Goal: Find specific page/section: Find specific page/section

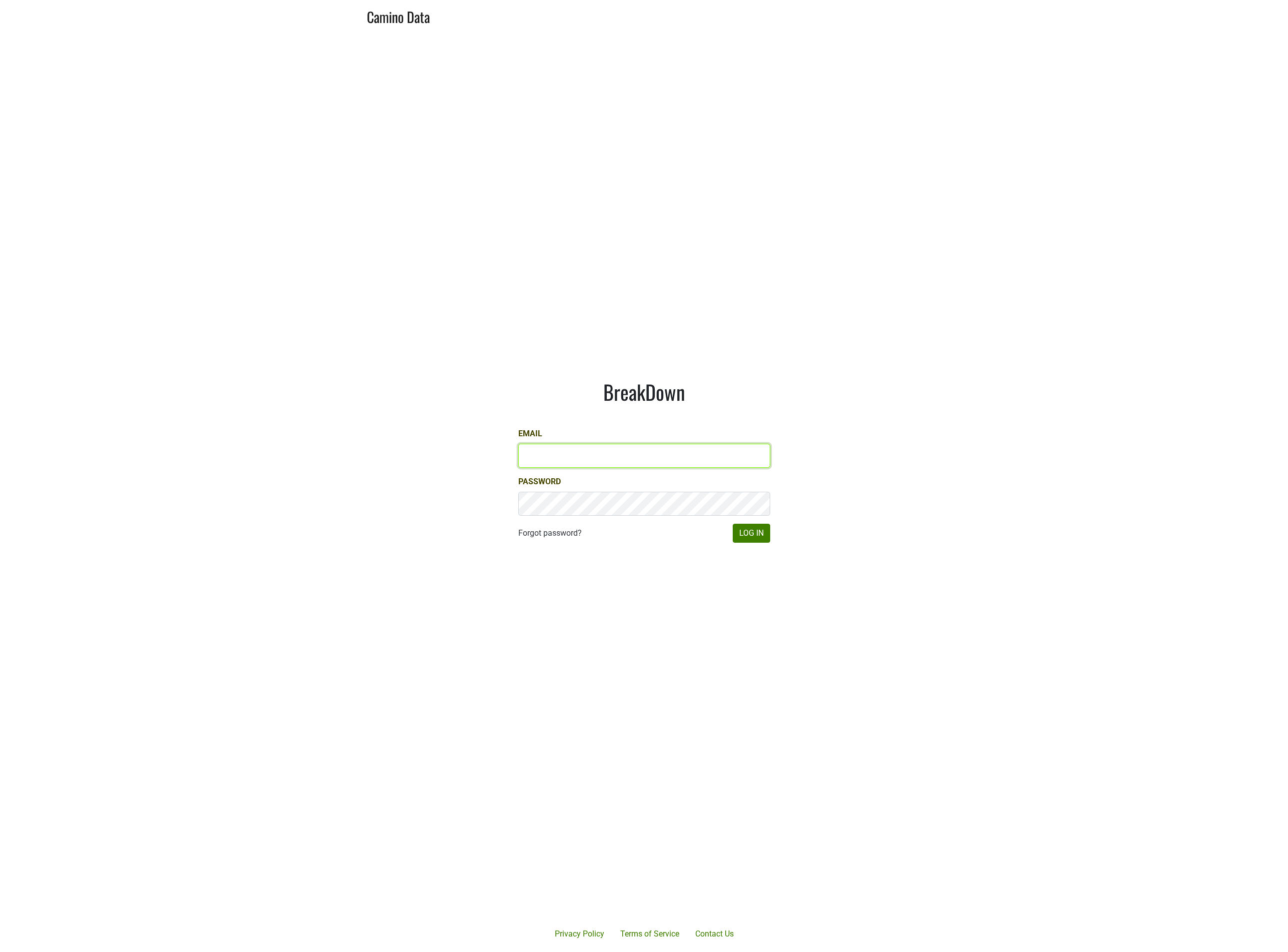
click at [650, 458] on input "Email" at bounding box center [644, 456] width 252 height 24
type input "mcapista@realmcellars.com"
click at [762, 537] on button "Log In" at bounding box center [751, 533] width 38 height 19
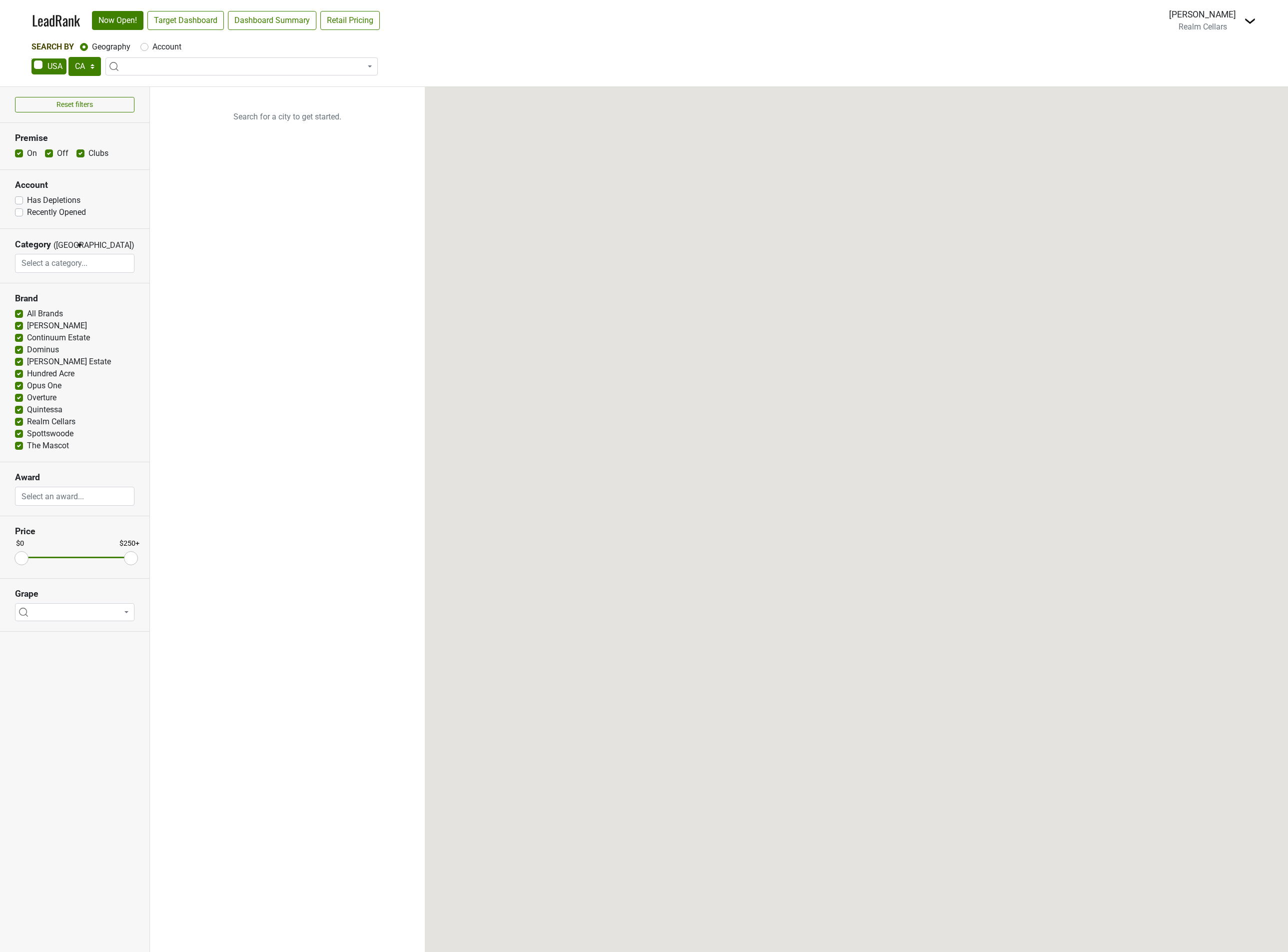
select select "CA"
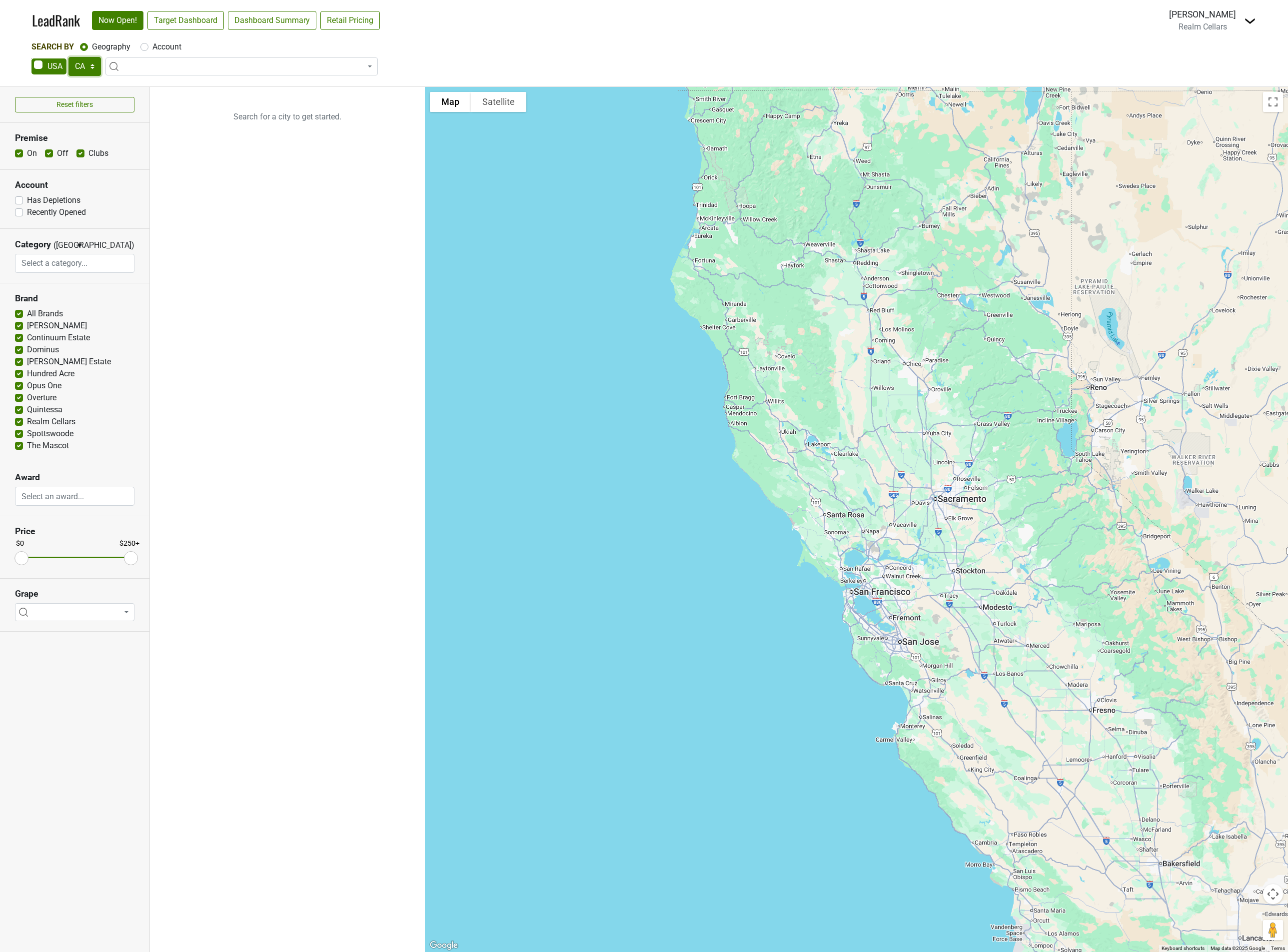
click at [92, 64] on select "AK AL AR AZ CA CO CT DC DE FL GA HI IA ID IL IN KS KY LA MA MD ME MI MN MO MS M…" at bounding box center [84, 66] width 32 height 19
click at [68, 57] on select "AK AL AR AZ CA CO CT DC DE FL GA HI IA ID IL IN KS KY LA MA MD ME MI MN MO MS M…" at bounding box center [84, 66] width 32 height 19
click at [194, 18] on link "Target Dashboard" at bounding box center [186, 20] width 76 height 19
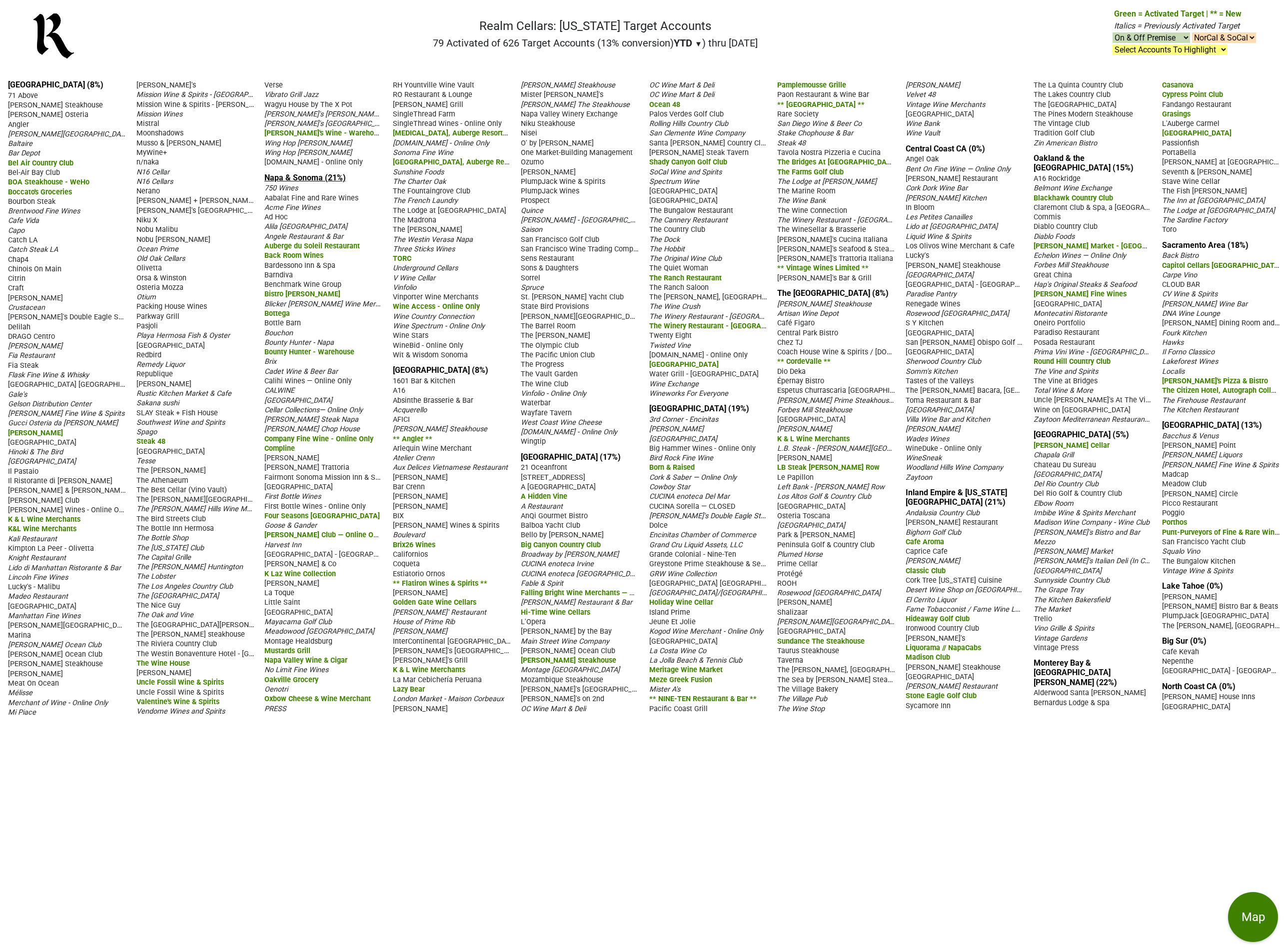
click at [286, 182] on link "Napa & Sonoma (21%)" at bounding box center [305, 178] width 82 height 10
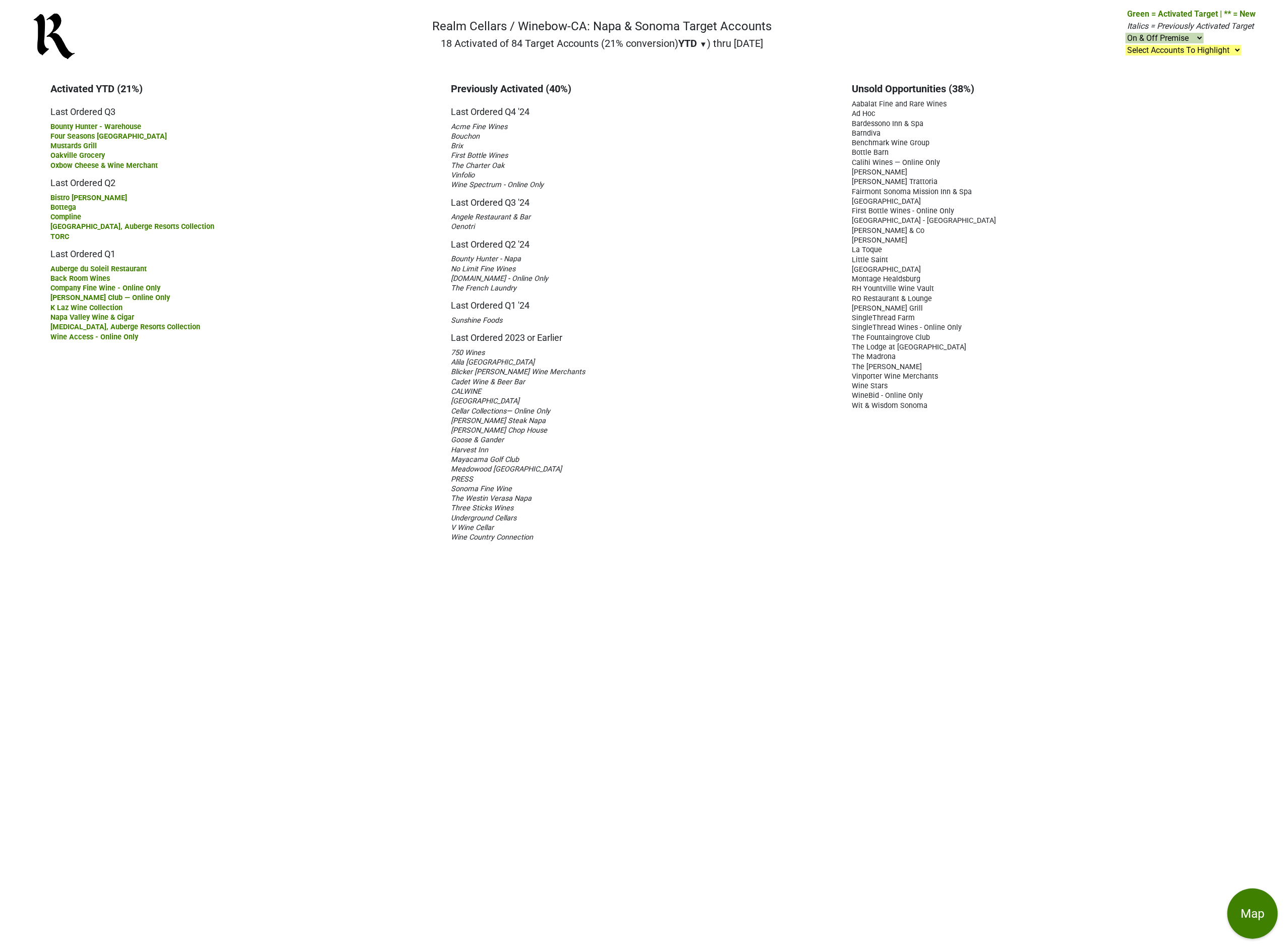
click at [493, 359] on span "Alila [GEOGRAPHIC_DATA]" at bounding box center [493, 362] width 84 height 9
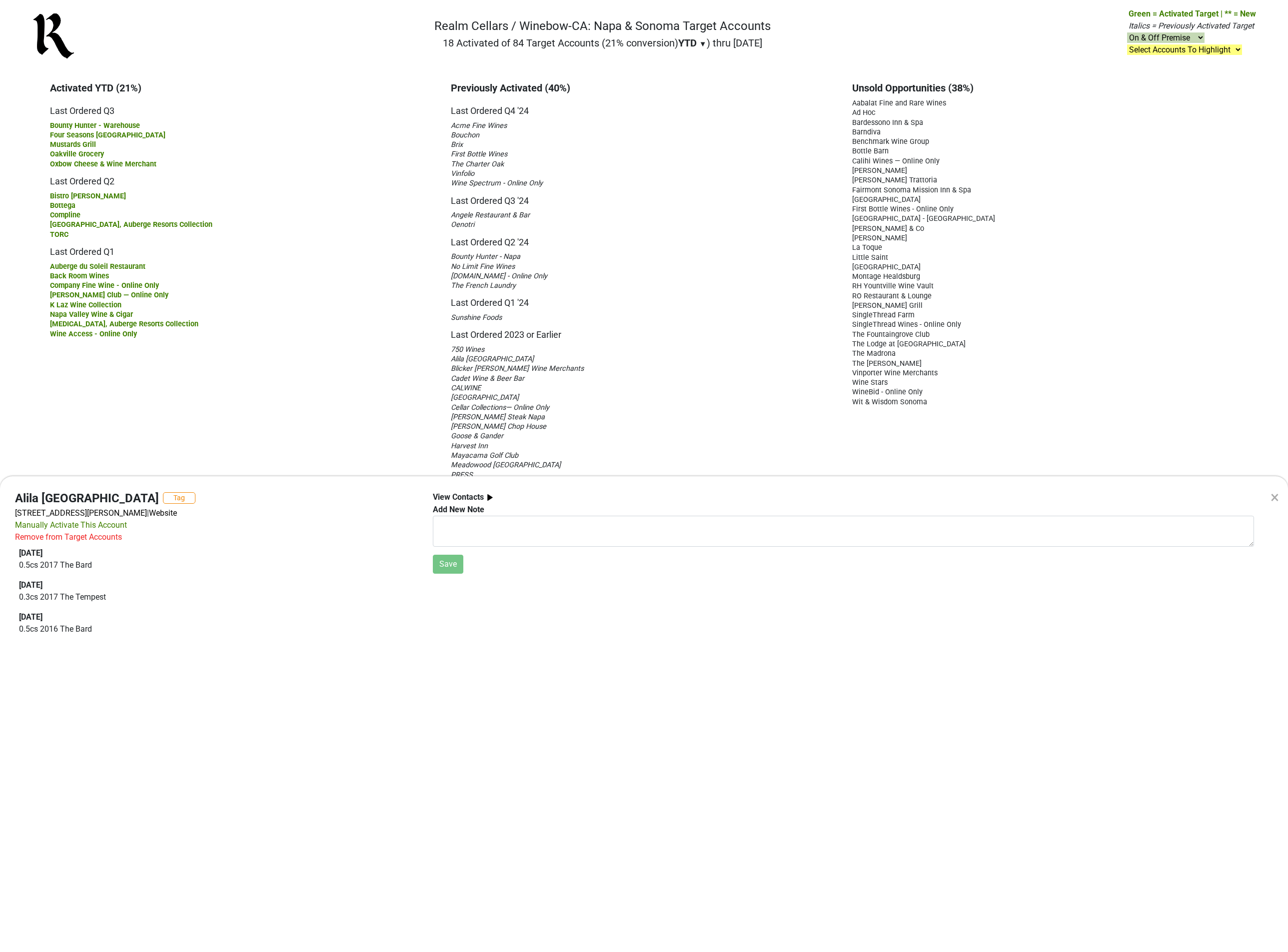
drag, startPoint x: 36, startPoint y: 82, endPoint x: 712, endPoint y: 412, distance: 752.2
click at [712, 412] on div "× Alila Napa Valley Tag [STREET_ADDRESS][PERSON_NAME] | Website Manually Activa…" at bounding box center [644, 476] width 1288 height 952
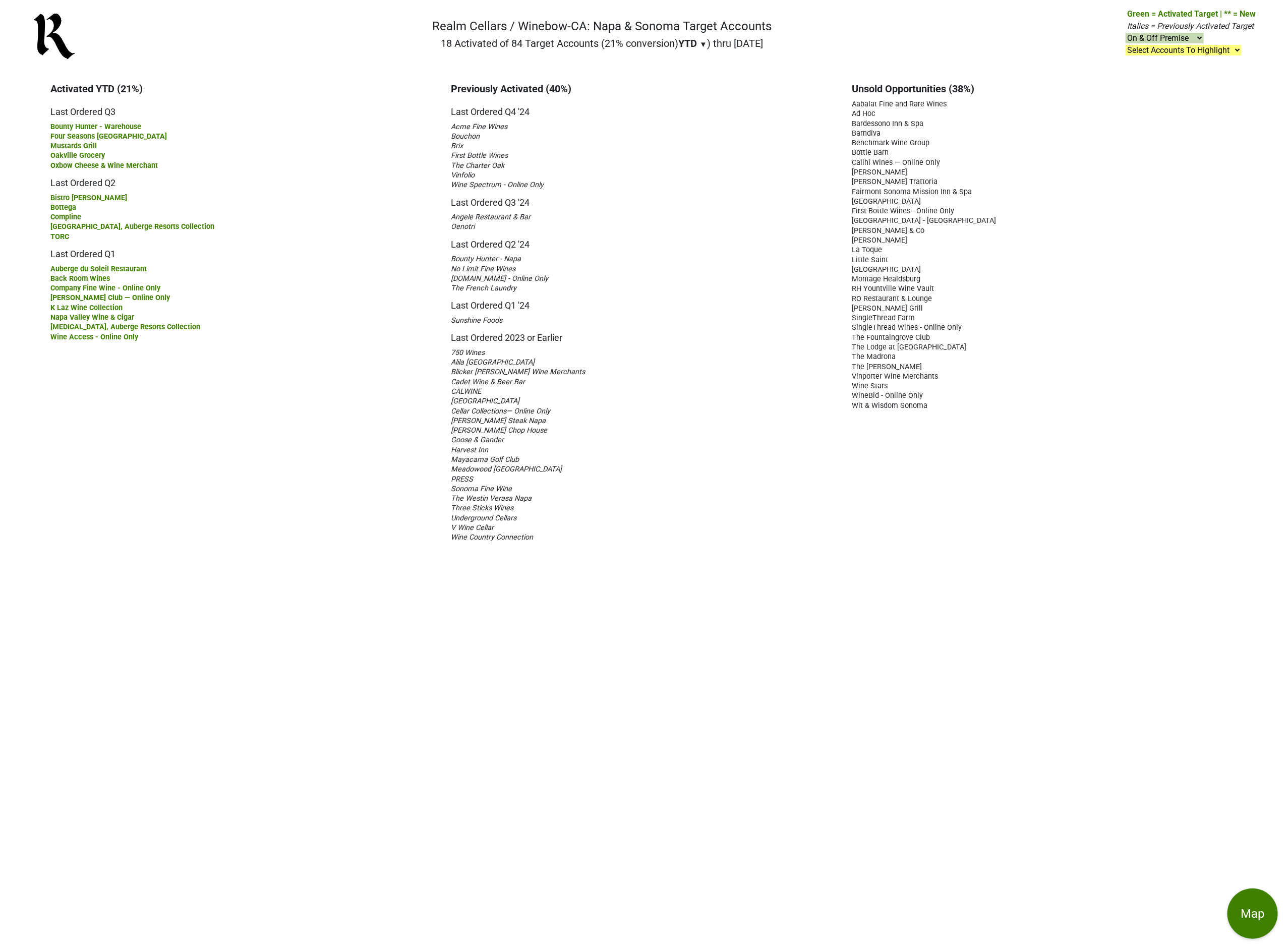
drag, startPoint x: 50, startPoint y: 88, endPoint x: 989, endPoint y: 481, distance: 1017.9
click at [989, 481] on div "Activated YTD (21%) Last Ordered Q3 Bounty [GEOGRAPHIC_DATA] [GEOGRAPHIC_DATA] …" at bounding box center [644, 312] width 1303 height 479
click at [365, 608] on main "Activated YTD (21%) Last Ordered Q3 Bounty [GEOGRAPHIC_DATA] [GEOGRAPHIC_DATA] …" at bounding box center [644, 511] width 1288 height 876
drag, startPoint x: 40, startPoint y: 82, endPoint x: 964, endPoint y: 522, distance: 1023.4
click at [964, 522] on div "Activated YTD (21%) Last Ordered Q3 Bounty [GEOGRAPHIC_DATA] [GEOGRAPHIC_DATA] …" at bounding box center [644, 312] width 1303 height 479
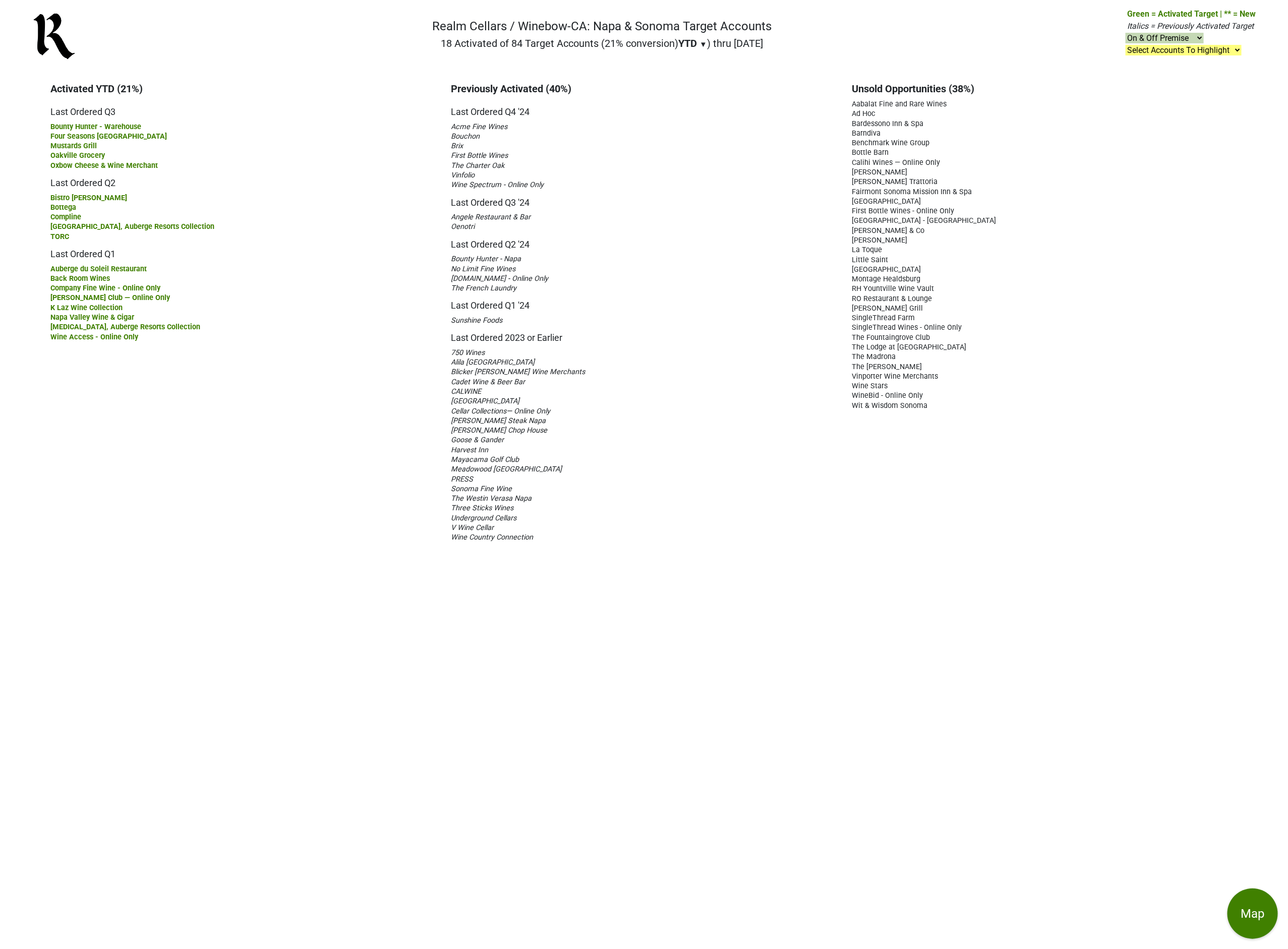
copy div "Activated YTD (21%) ..."
click at [855, 652] on main "Activated YTD (21%) Last Ordered Q3 Bounty [GEOGRAPHIC_DATA] [GEOGRAPHIC_DATA] …" at bounding box center [644, 511] width 1288 height 876
click at [256, 647] on main "Activated YTD (21%) Last Ordered Q3 Bounty Hunter - Warehouse Four Seasons Napa…" at bounding box center [644, 511] width 1288 height 876
